Goal: Transaction & Acquisition: Purchase product/service

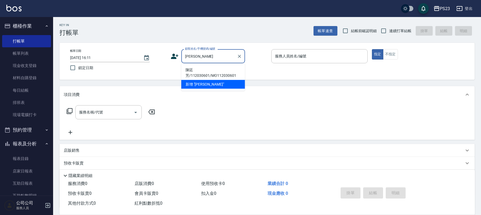
click at [210, 75] on li "陳廷芳/112030601/MO112030601" at bounding box center [213, 73] width 64 height 14
type input "陳廷芳/112030601/MO112030601"
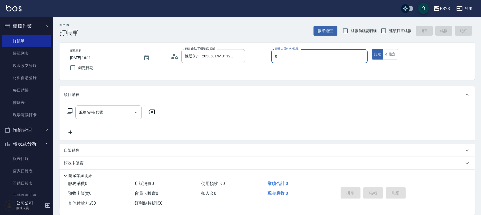
type input "[PERSON_NAME]-0"
type button "true"
click at [72, 113] on icon at bounding box center [70, 111] width 6 height 6
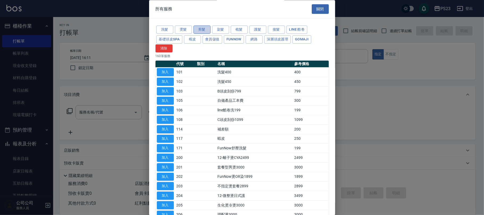
click at [200, 29] on button "剪髮" at bounding box center [201, 30] width 17 height 8
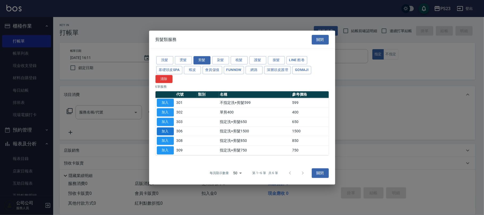
click at [168, 130] on button "加入" at bounding box center [165, 131] width 17 height 8
type input "指定洗+剪髮1500(306)"
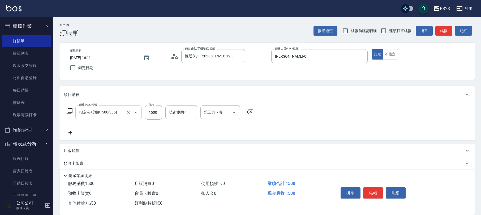
click at [75, 112] on div "指定洗+剪髮1500(306) 服務名稱/代號" at bounding box center [108, 112] width 66 height 14
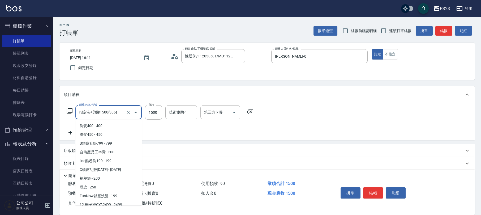
scroll to position [258, 0]
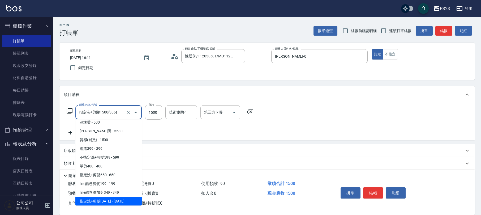
click at [67, 108] on icon at bounding box center [69, 111] width 6 height 6
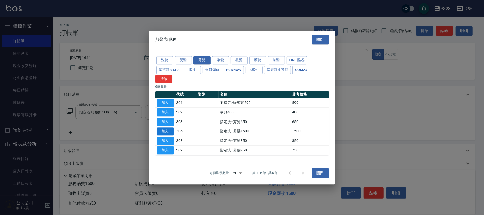
click at [161, 130] on button "加入" at bounding box center [165, 131] width 17 height 8
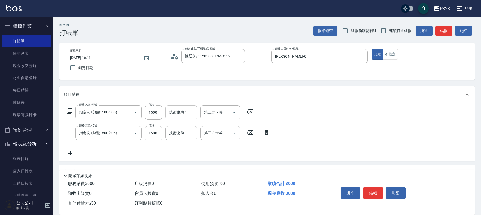
click at [181, 117] on div "技術協助-1" at bounding box center [182, 112] width 32 height 14
type input "Flora-21"
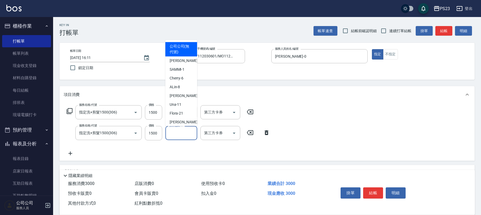
click at [179, 134] on input "技術協助-1" at bounding box center [181, 132] width 27 height 9
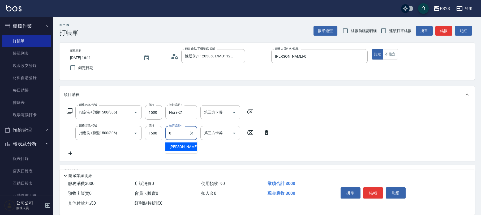
type input "[PERSON_NAME]-0"
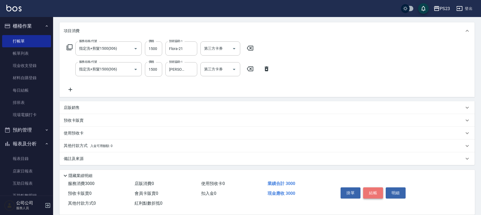
click at [368, 187] on button "結帳" at bounding box center [373, 192] width 20 height 11
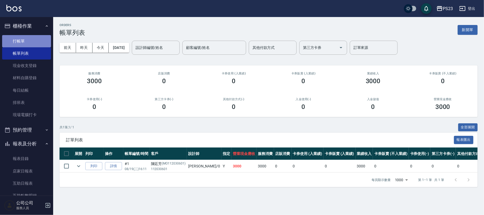
click at [36, 37] on link "打帳單" at bounding box center [26, 41] width 49 height 12
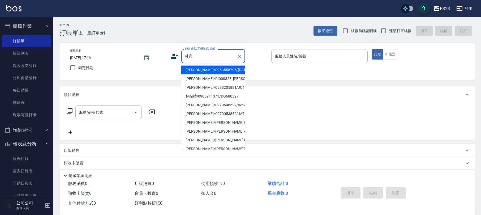
click at [227, 71] on li "[PERSON_NAME]/0953558795/[DATE]" at bounding box center [213, 70] width 64 height 9
type input "[PERSON_NAME]/0953558795/[DATE]"
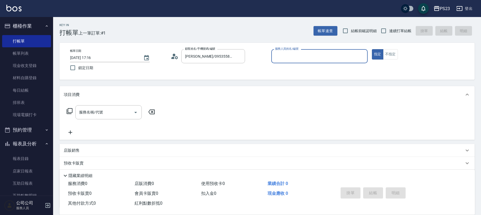
type input "[PERSON_NAME]-0"
click at [372, 49] on button "指定" at bounding box center [377, 54] width 11 height 10
type button "true"
click at [72, 112] on icon at bounding box center [70, 111] width 6 height 6
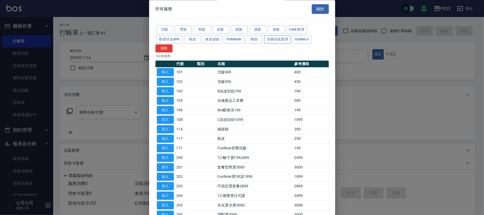
click at [275, 42] on button "深層頭皮護理" at bounding box center [277, 39] width 27 height 8
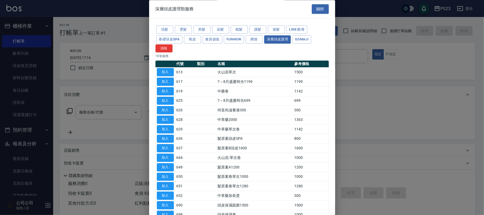
click at [164, 115] on td "加入" at bounding box center [165, 110] width 20 height 10
click at [164, 117] on button "加入" at bounding box center [165, 120] width 17 height 8
type input "中草藥2000(628)"
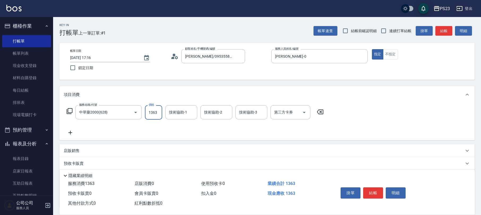
click at [155, 117] on input "1363" at bounding box center [153, 112] width 17 height 14
type input "2140"
type input "Flora-21"
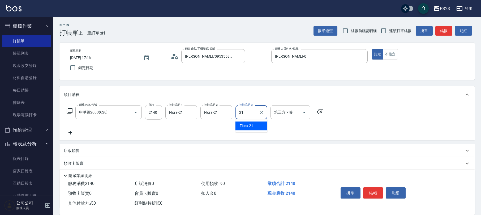
type input "Flora-21"
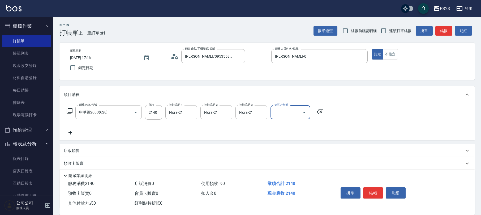
scroll to position [35, 0]
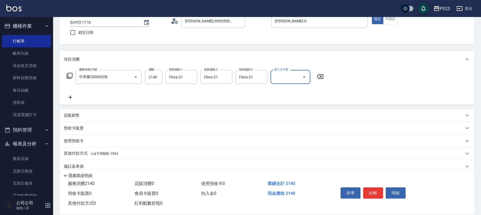
click at [80, 115] on div "店販銷售" at bounding box center [264, 116] width 401 height 6
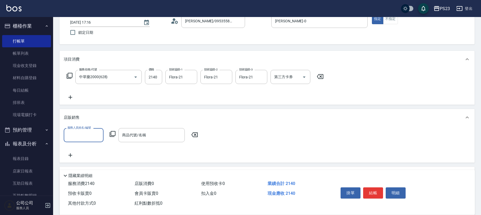
scroll to position [88, 0]
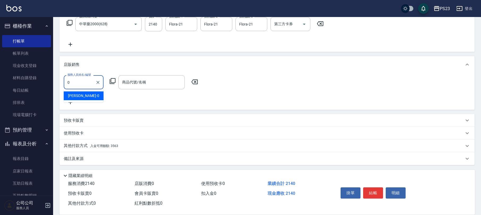
type input "[PERSON_NAME]-0"
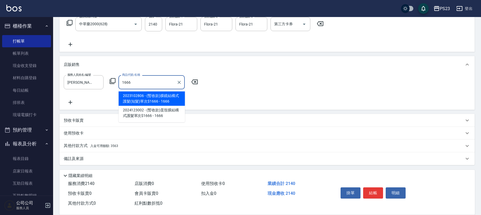
click at [135, 93] on span "2023102806 - (暫收款)膜鏡結構式護髮(短髮)單次$1666 - 1666" at bounding box center [152, 98] width 66 height 14
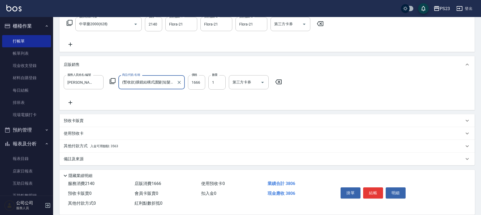
scroll to position [88, 0]
type input "(暫收款)膜鏡結構式護髮(短髮)單次$1666"
click at [109, 145] on span "入金可用餘額: 3563" at bounding box center [104, 146] width 28 height 4
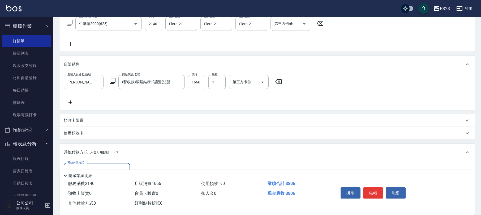
scroll to position [151, 0]
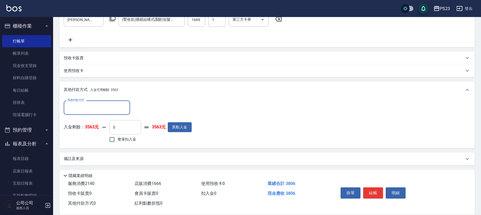
click at [111, 128] on input "0" at bounding box center [125, 127] width 32 height 14
type input "2140"
click at [84, 104] on input "其他付款方式" at bounding box center [97, 107] width 62 height 9
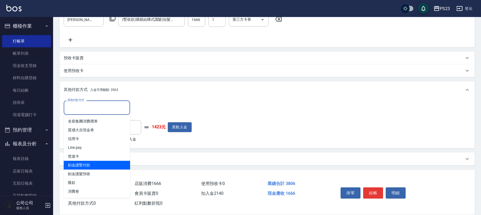
click at [92, 162] on span "鉑金護暫付款" at bounding box center [97, 165] width 66 height 9
type input "鉑金護暫付款"
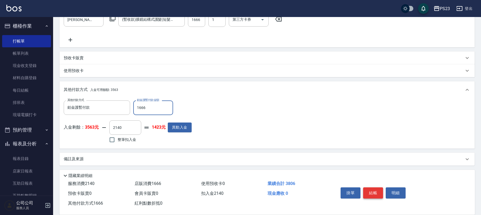
type input "1666"
click at [379, 193] on button "結帳" at bounding box center [373, 192] width 20 height 11
